Goal: Browse casually

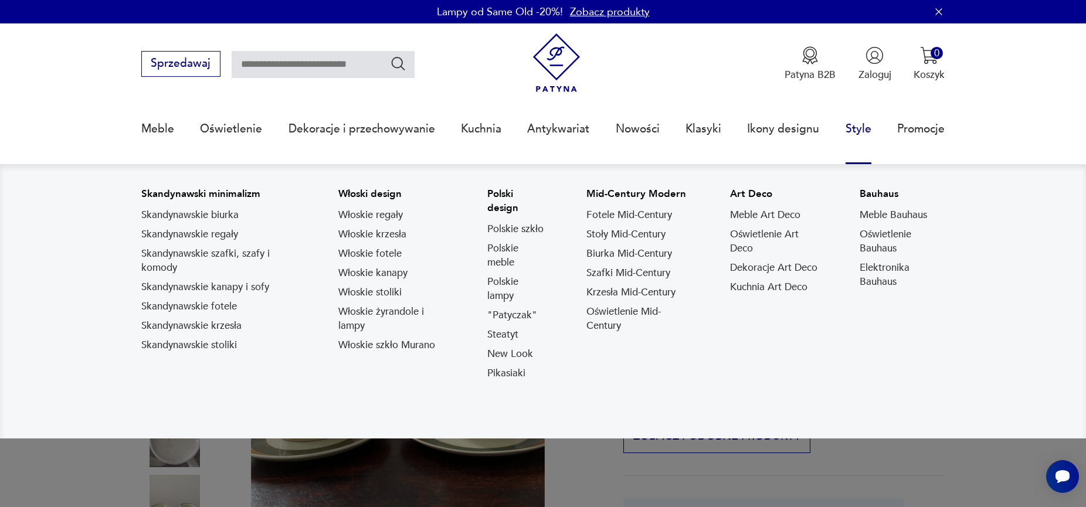
click at [847, 131] on link "Style" at bounding box center [858, 129] width 26 height 54
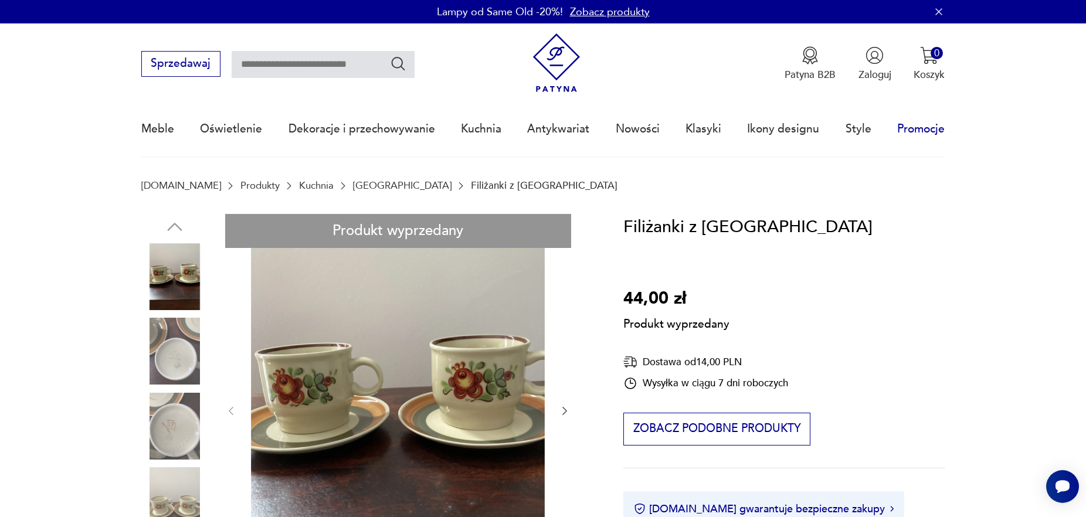
click at [914, 130] on link "Promocje" at bounding box center [920, 129] width 47 height 54
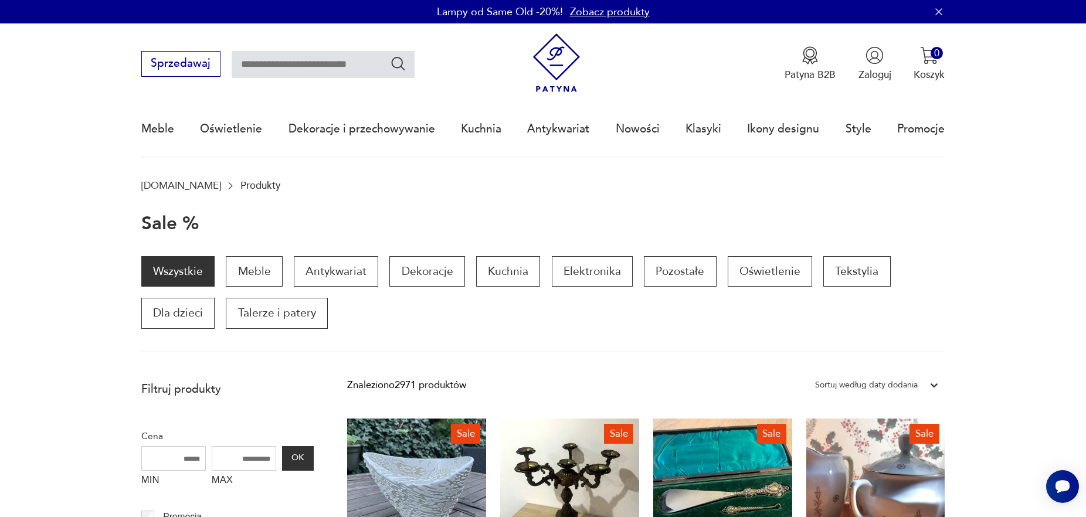
click at [552, 80] on img at bounding box center [556, 62] width 59 height 59
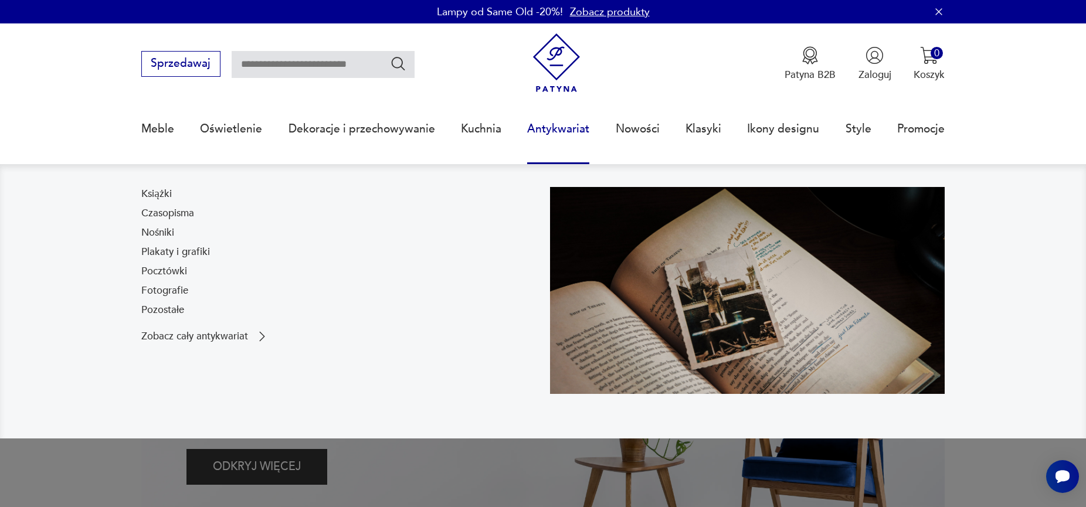
click at [559, 128] on link "Antykwariat" at bounding box center [558, 129] width 62 height 54
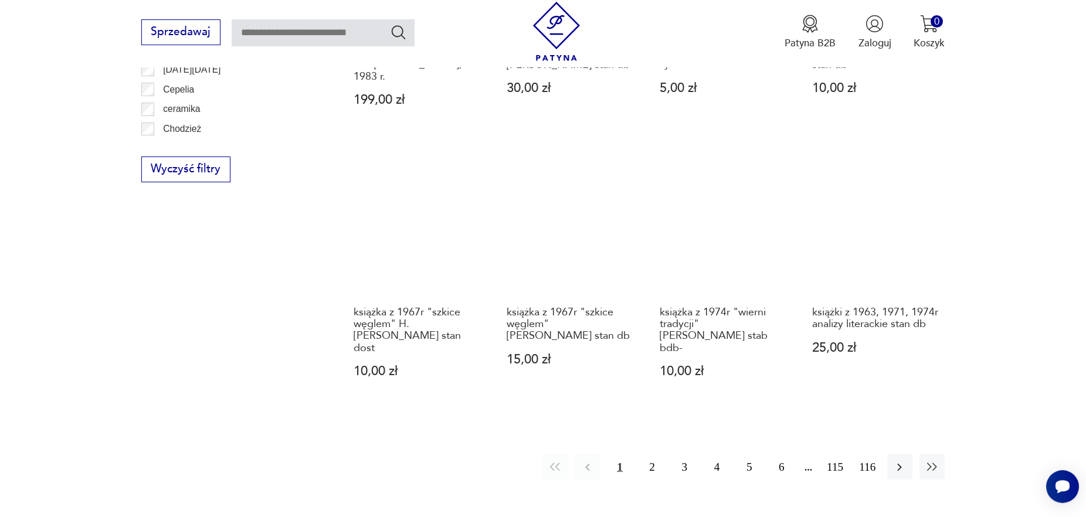
scroll to position [1173, 0]
